Goal: Check status

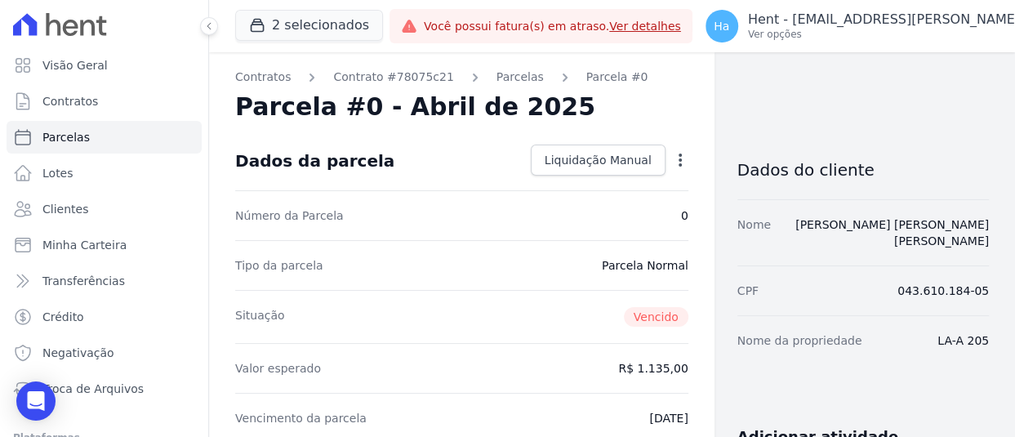
drag, startPoint x: 977, startPoint y: 321, endPoint x: 909, endPoint y: 324, distance: 67.9
copy dd "LA-A 205"
